Goal: Find specific page/section: Find specific page/section

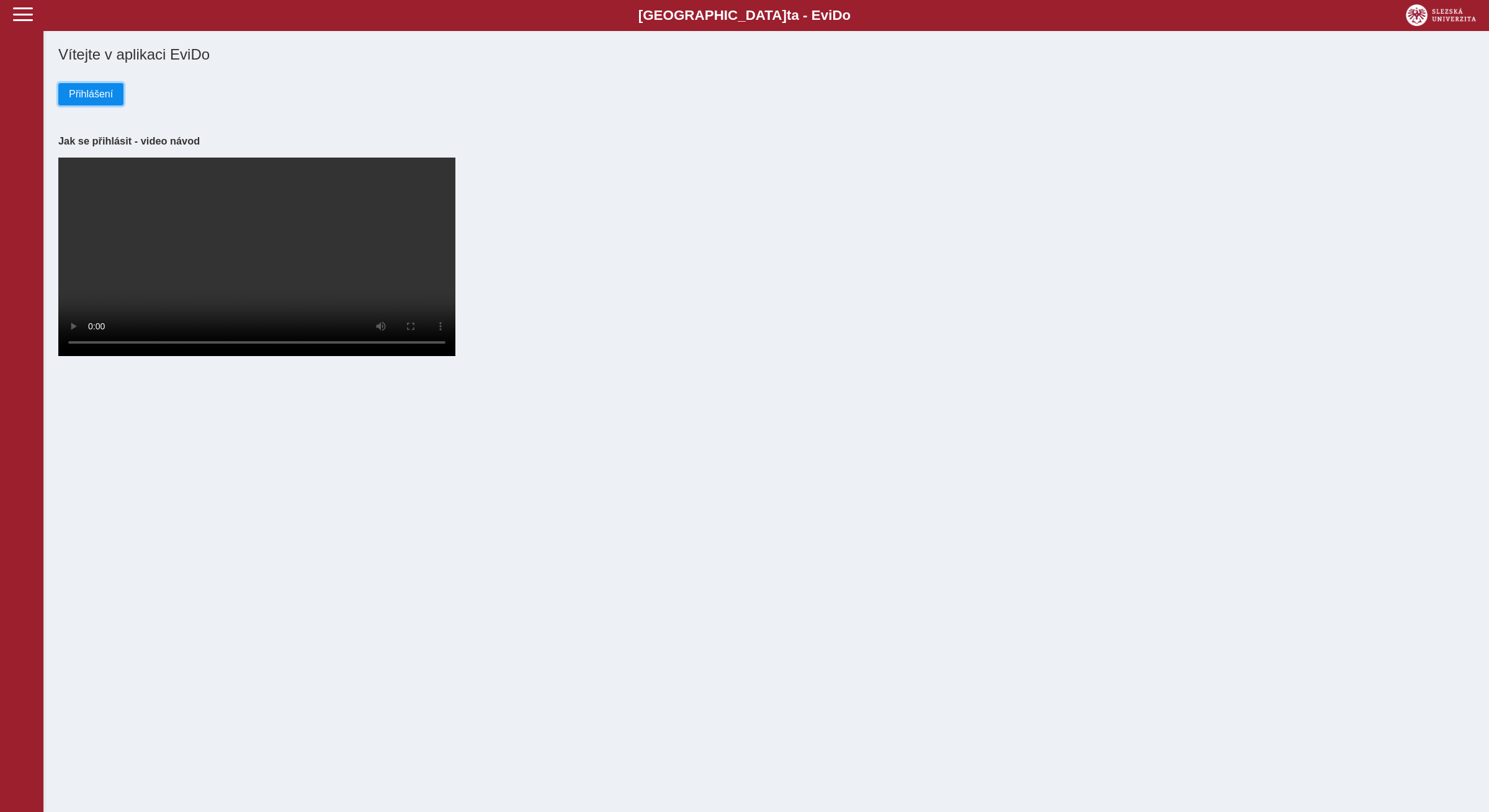
click at [103, 83] on button "Přihlášení" at bounding box center [91, 94] width 65 height 23
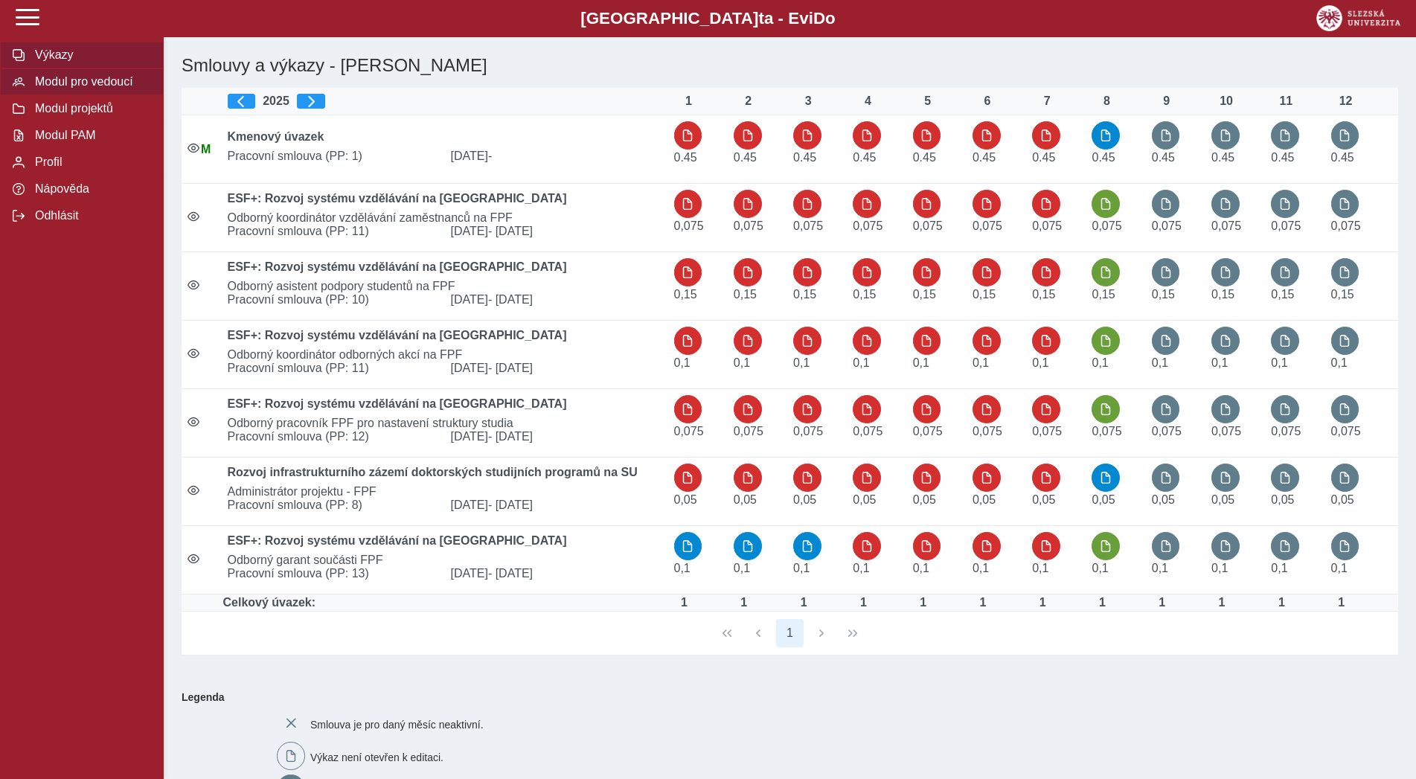
click at [101, 89] on span "Modul pro vedoucí" at bounding box center [91, 81] width 121 height 13
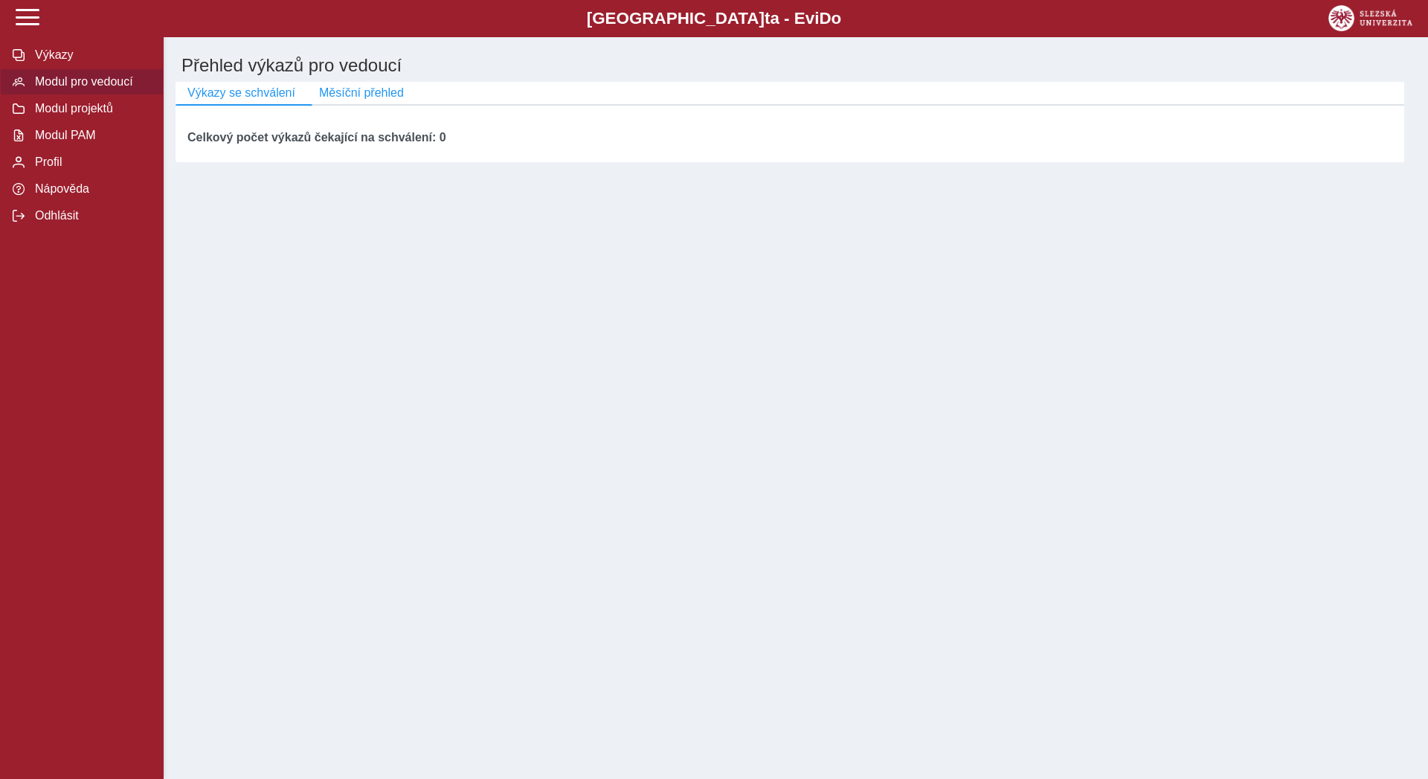
click at [101, 89] on span "Modul pro vedoucí" at bounding box center [91, 81] width 121 height 13
click at [60, 222] on span "Odhlásit" at bounding box center [91, 215] width 121 height 13
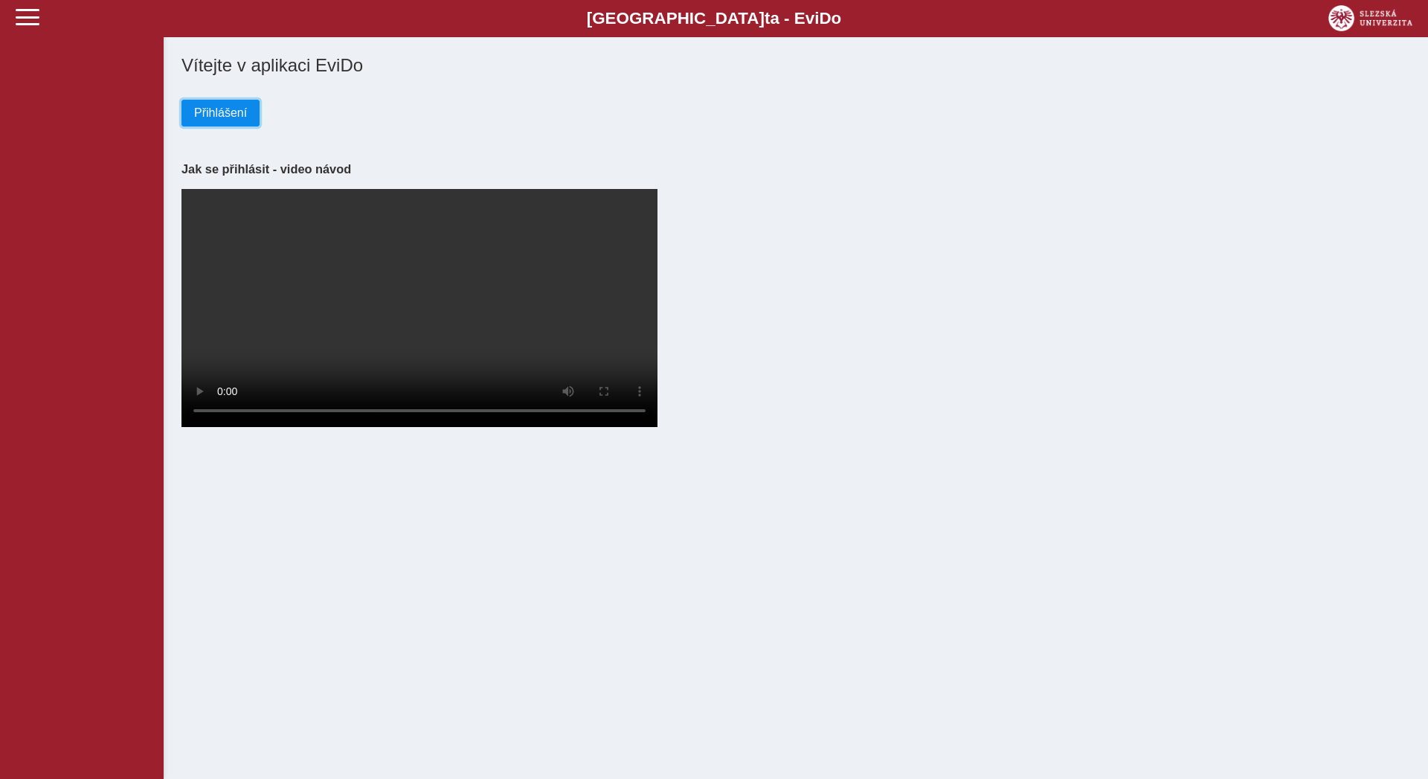
click at [196, 115] on span "Přihlášení" at bounding box center [220, 112] width 53 height 13
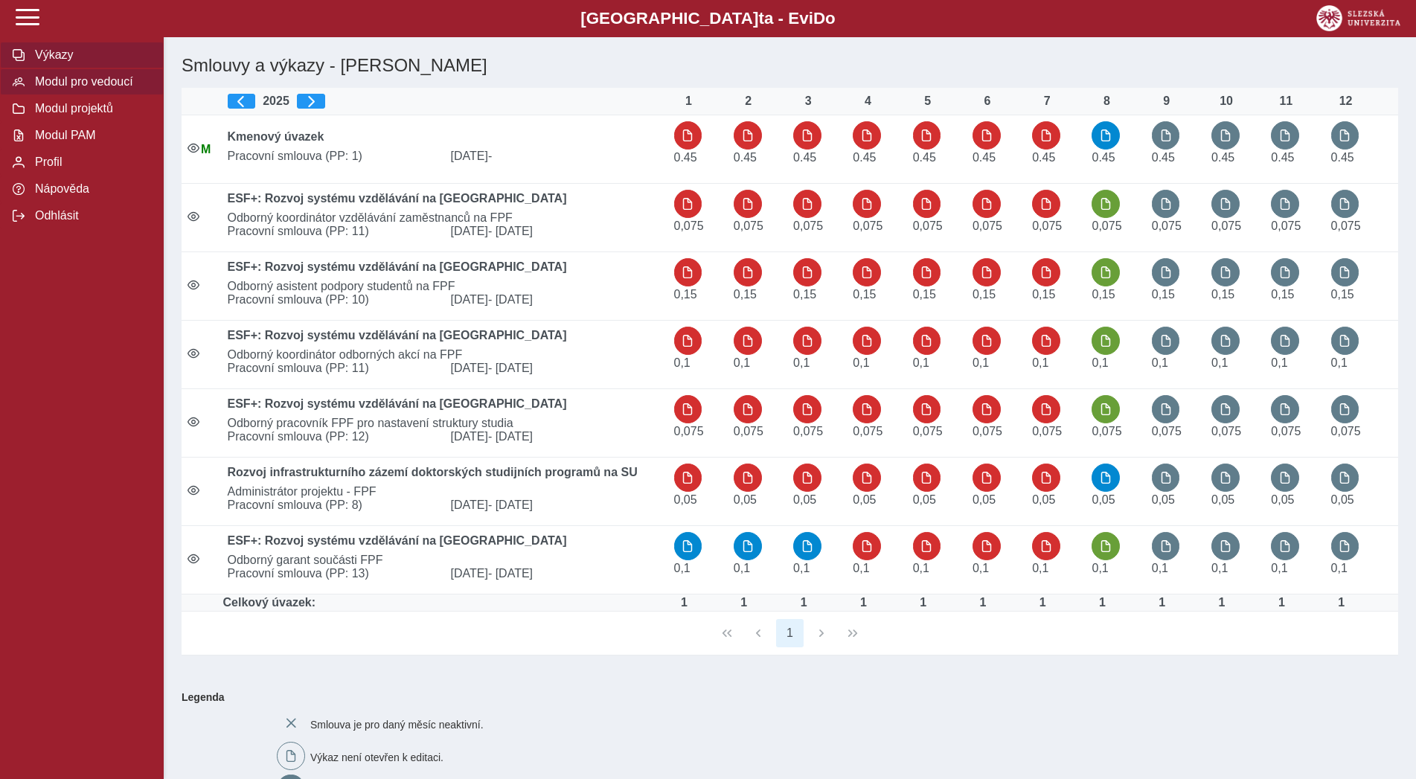
click at [72, 89] on span "Modul pro vedoucí" at bounding box center [91, 81] width 121 height 13
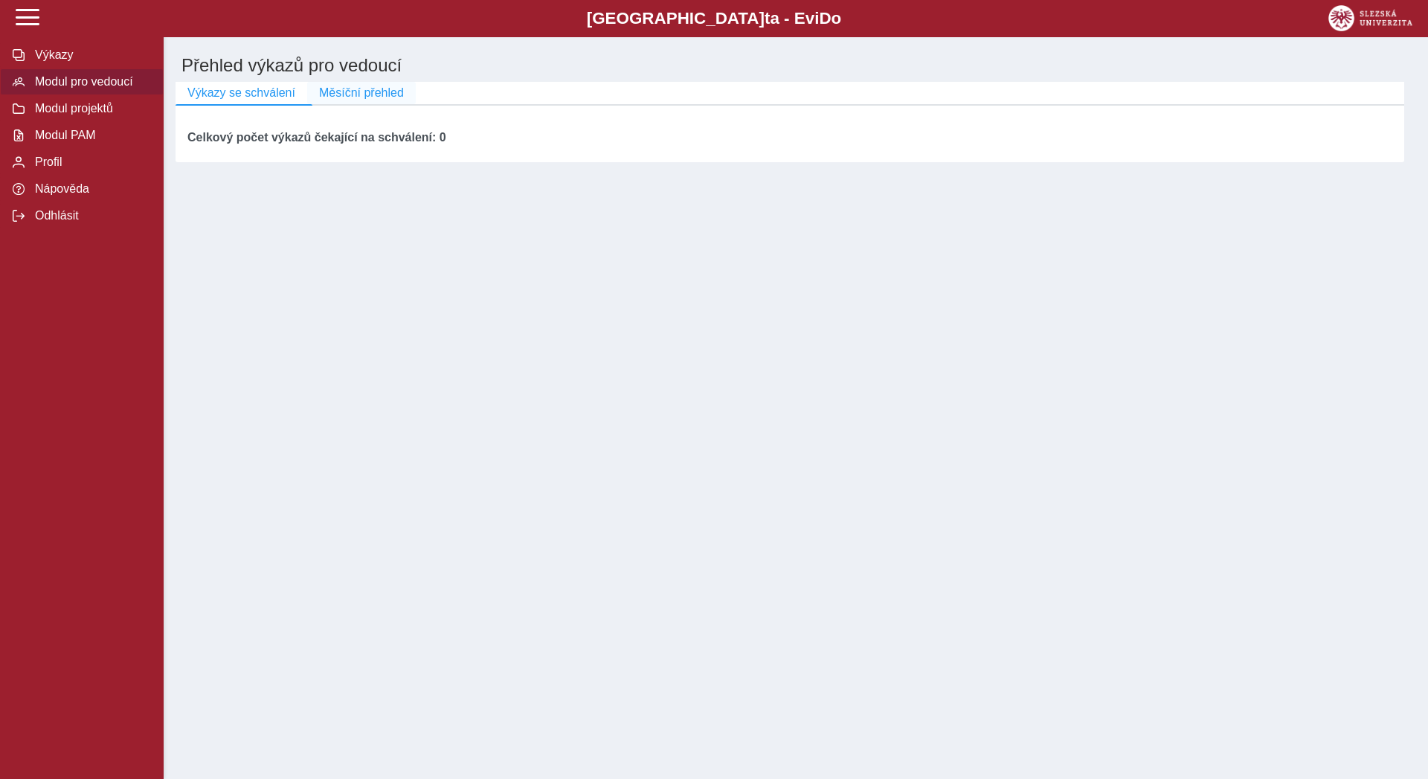
click at [344, 93] on span "Měsíční přehled" at bounding box center [361, 92] width 85 height 13
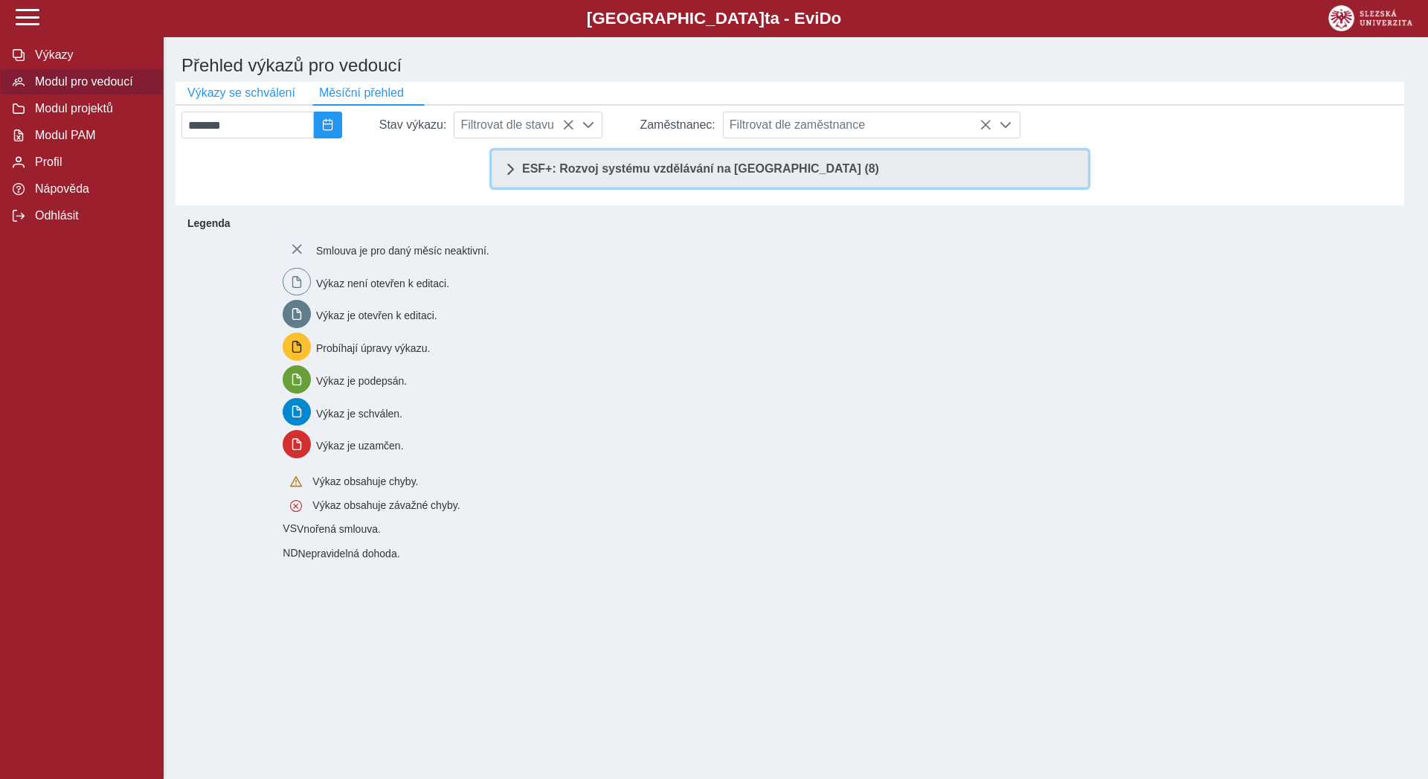
click at [591, 167] on span "ESF+: Rozvoj systému vzdělávání na Slezské univerzitě (8)" at bounding box center [700, 169] width 357 height 12
